Goal: Ask a question

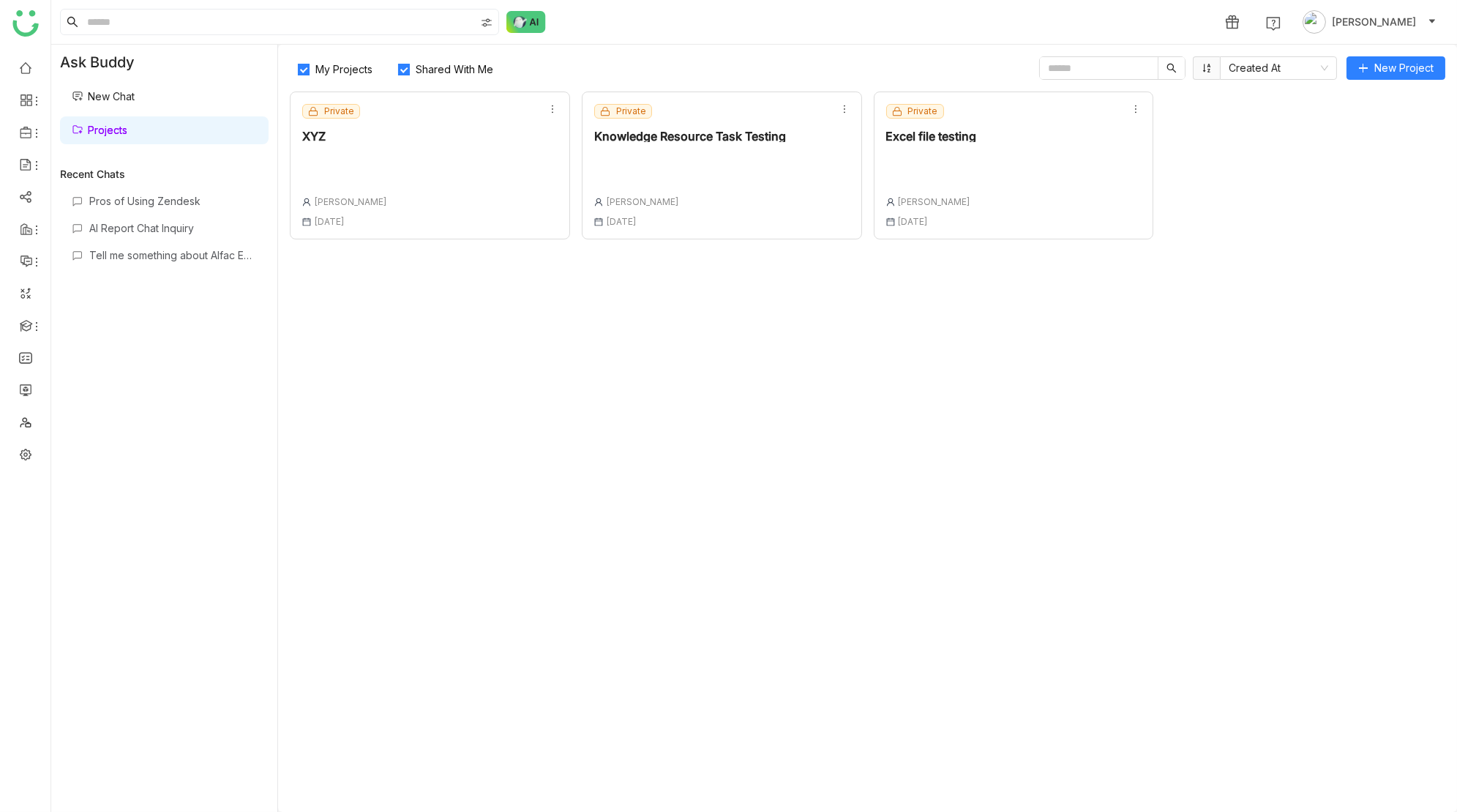
click at [135, 101] on link "New Chat" at bounding box center [103, 96] width 63 height 13
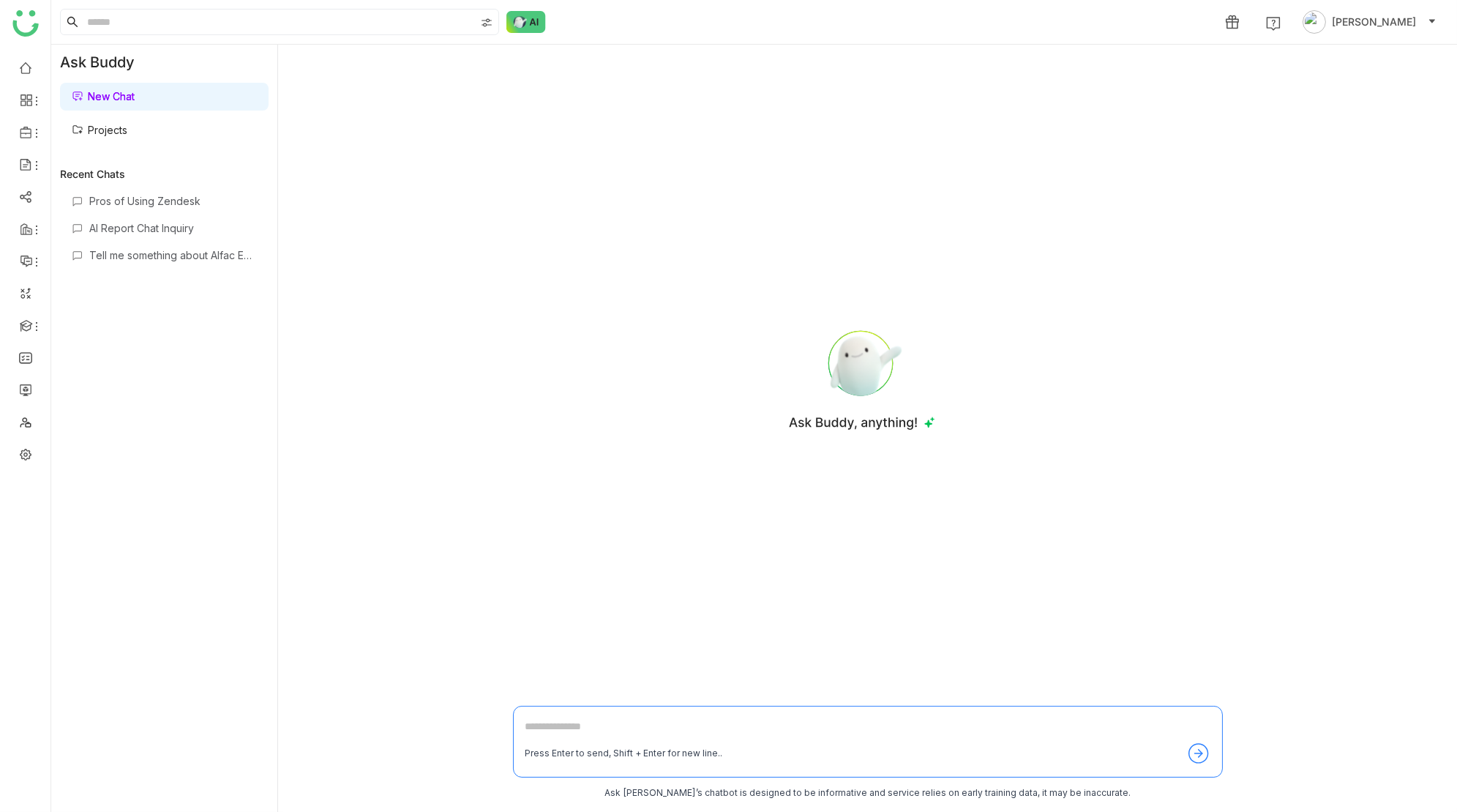
click at [554, 714] on div "Press Enter to send, Shift + Enter for new line.." at bounding box center [868, 741] width 710 height 71
click at [555, 725] on textarea at bounding box center [868, 730] width 685 height 24
type textarea "**********"
